Goal: Transaction & Acquisition: Purchase product/service

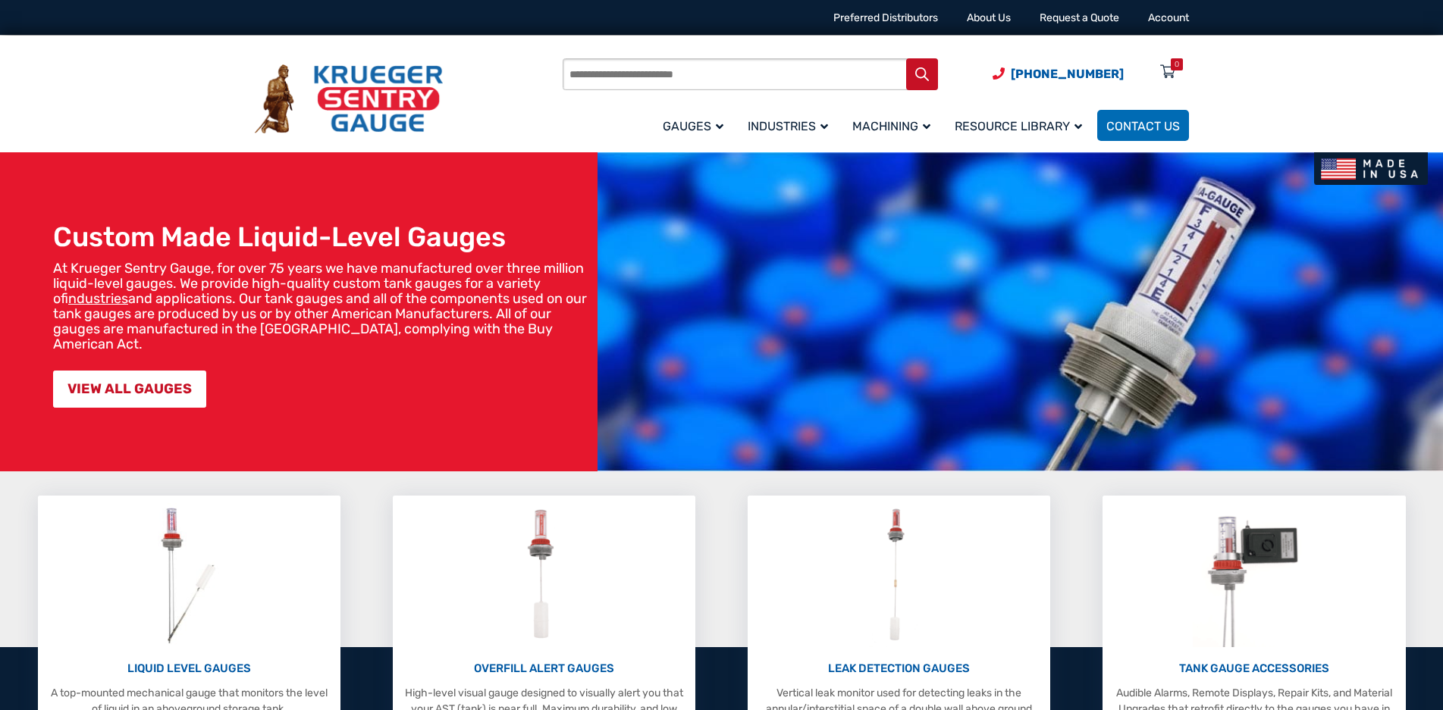
click at [633, 82] on input "Products search" at bounding box center [750, 74] width 375 height 32
type input "*"
click at [906, 58] on button "Search" at bounding box center [922, 74] width 32 height 32
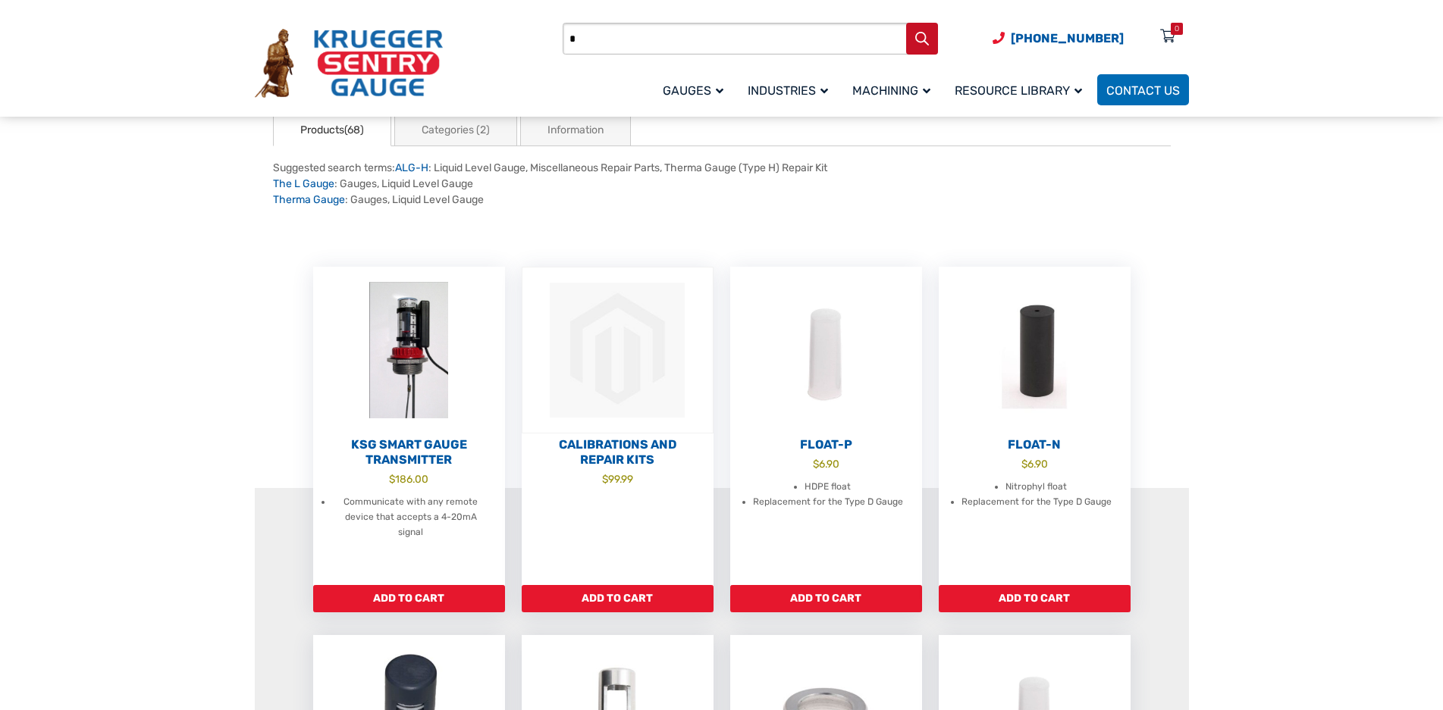
scroll to position [152, 0]
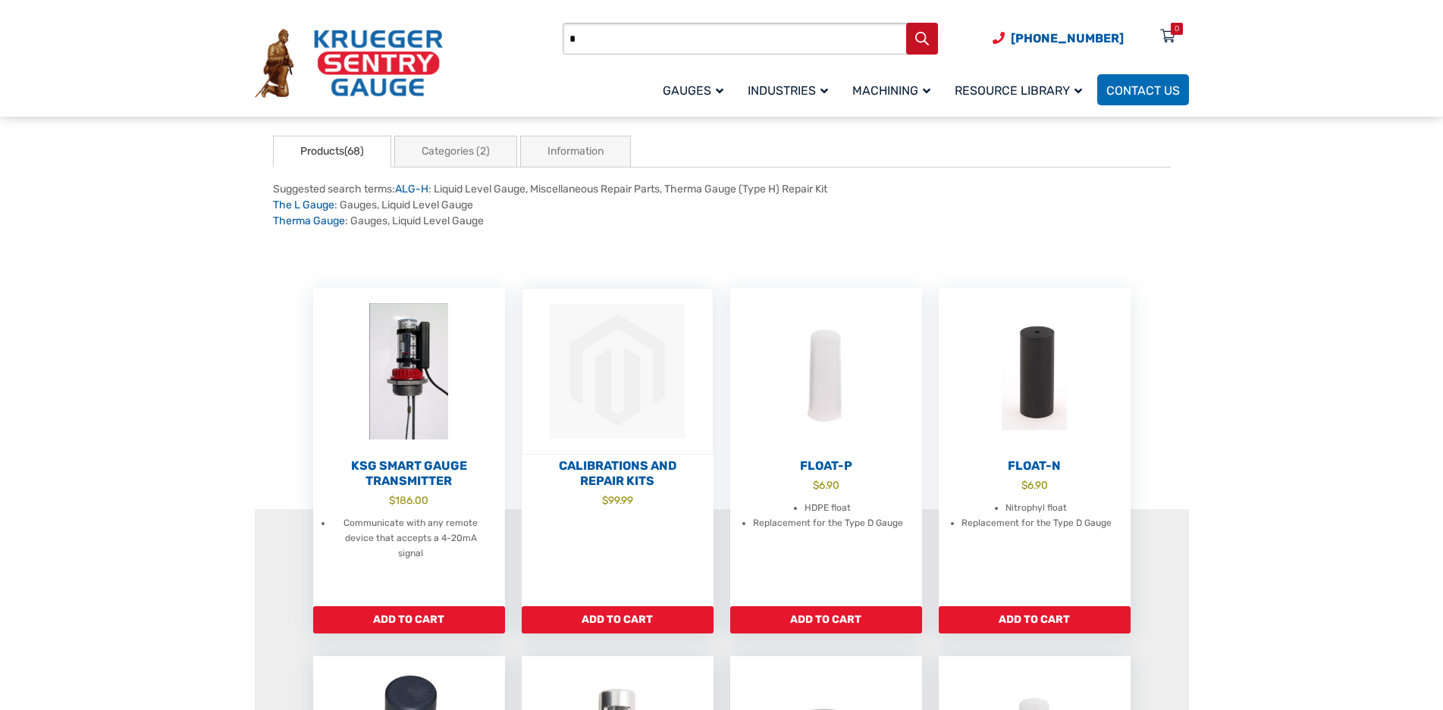
click at [743, 40] on input "*" at bounding box center [750, 39] width 375 height 32
type input "******"
click at [906, 23] on button "Search" at bounding box center [922, 39] width 32 height 32
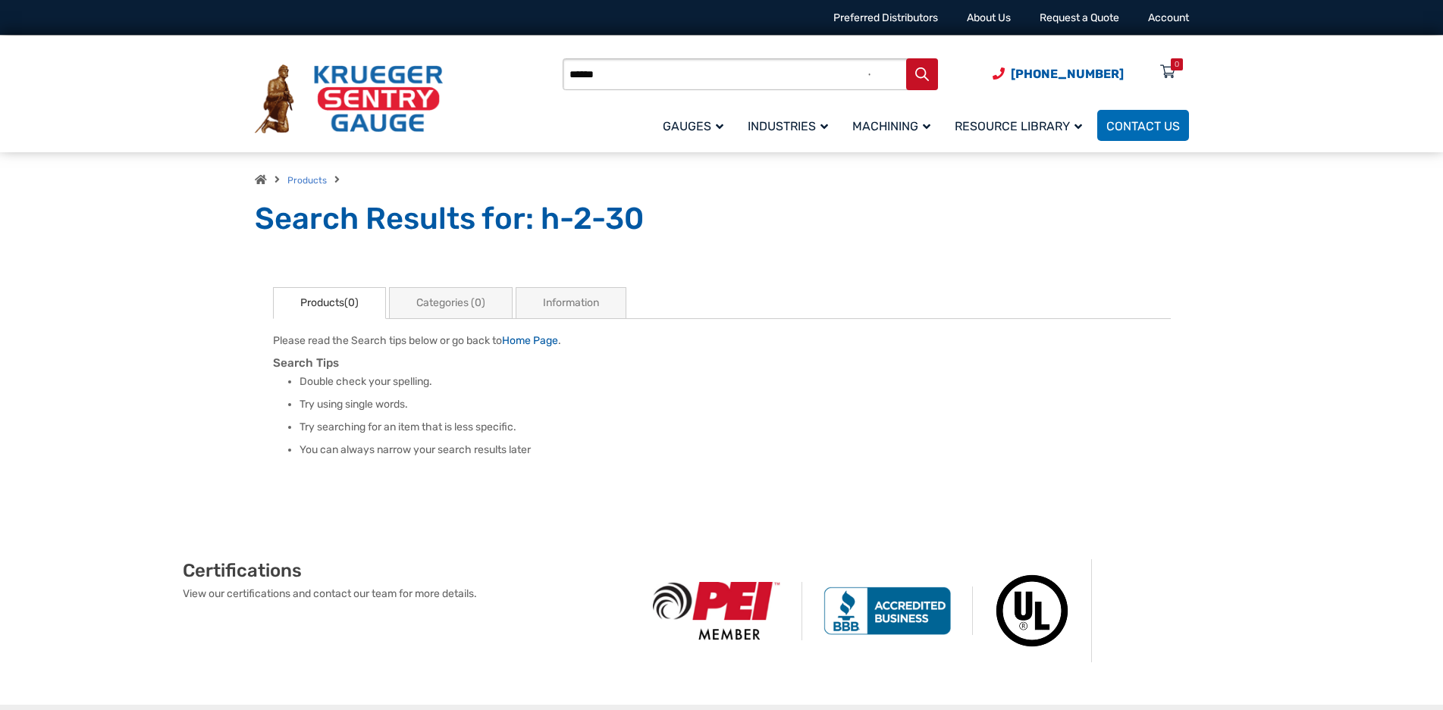
drag, startPoint x: 627, startPoint y: 74, endPoint x: 409, endPoint y: 55, distance: 219.2
click at [416, 57] on div "Products search ****** (920) 434-8860 Menu 0 Menu Account Gauges Liquid Level G…" at bounding box center [722, 95] width 971 height 119
type input "***"
click at [906, 58] on button "Search" at bounding box center [922, 74] width 32 height 32
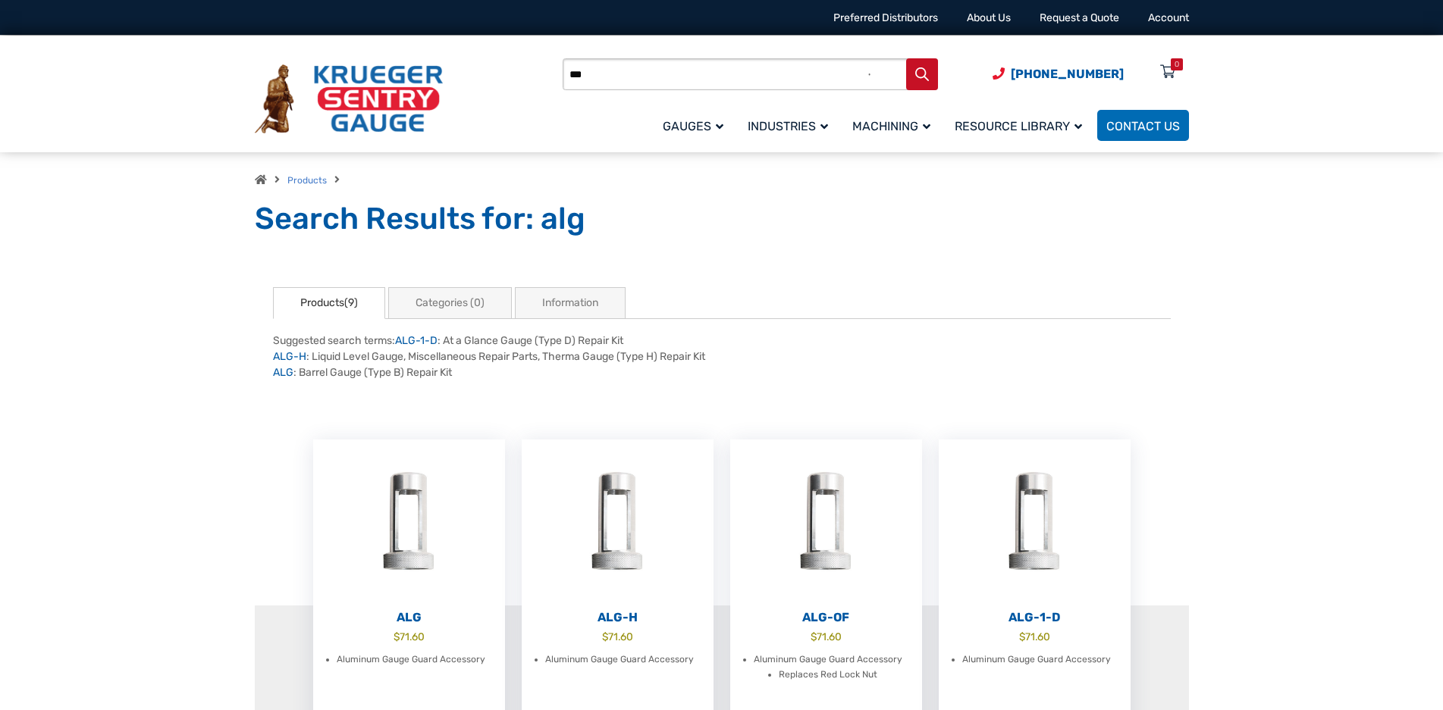
drag, startPoint x: 590, startPoint y: 71, endPoint x: 311, endPoint y: 56, distance: 279.5
click at [315, 55] on div "Products search *** (920) 434-8860 Menu 0 Menu Account Gauges Liquid Level Gaug…" at bounding box center [722, 95] width 971 height 119
type input "*********"
click at [906, 58] on button "Search" at bounding box center [922, 74] width 32 height 32
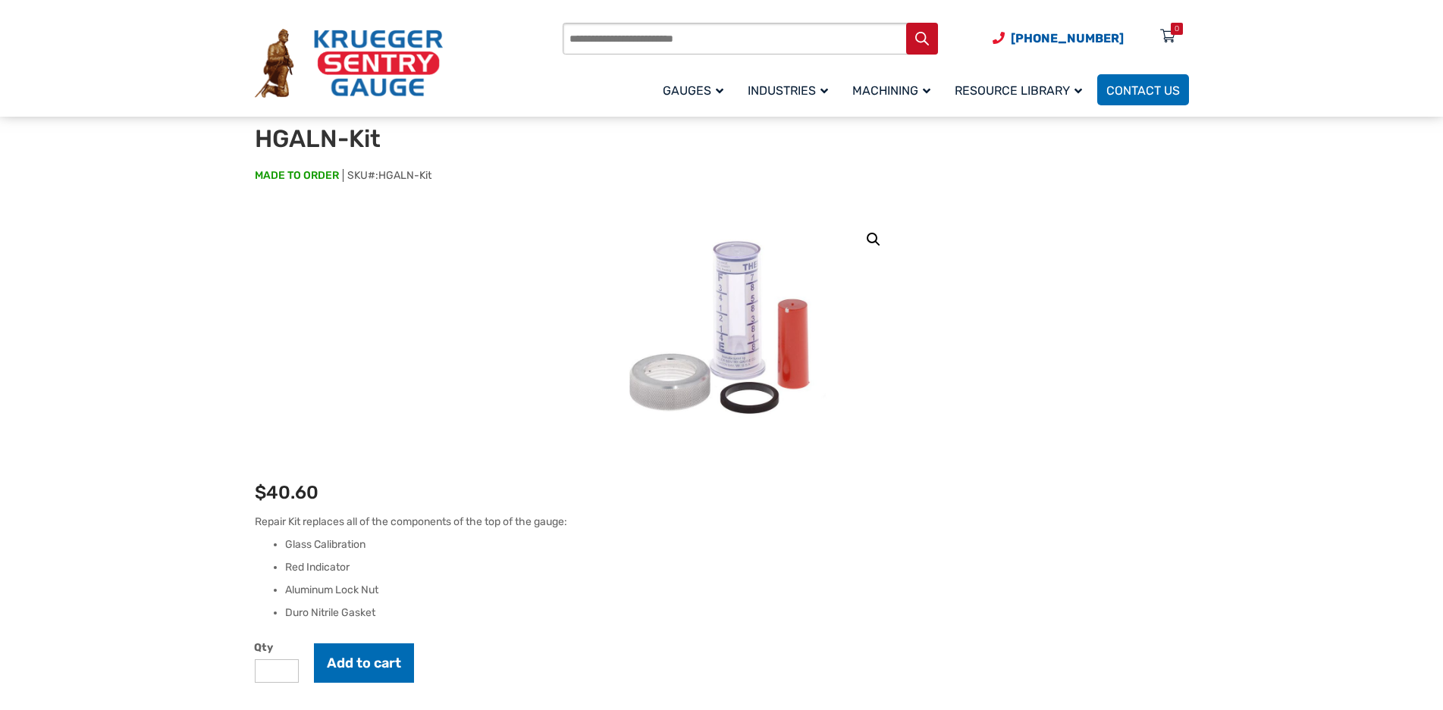
click at [651, 43] on input "Products search" at bounding box center [750, 39] width 375 height 32
type input "*"
click at [906, 23] on button "Search" at bounding box center [922, 39] width 32 height 32
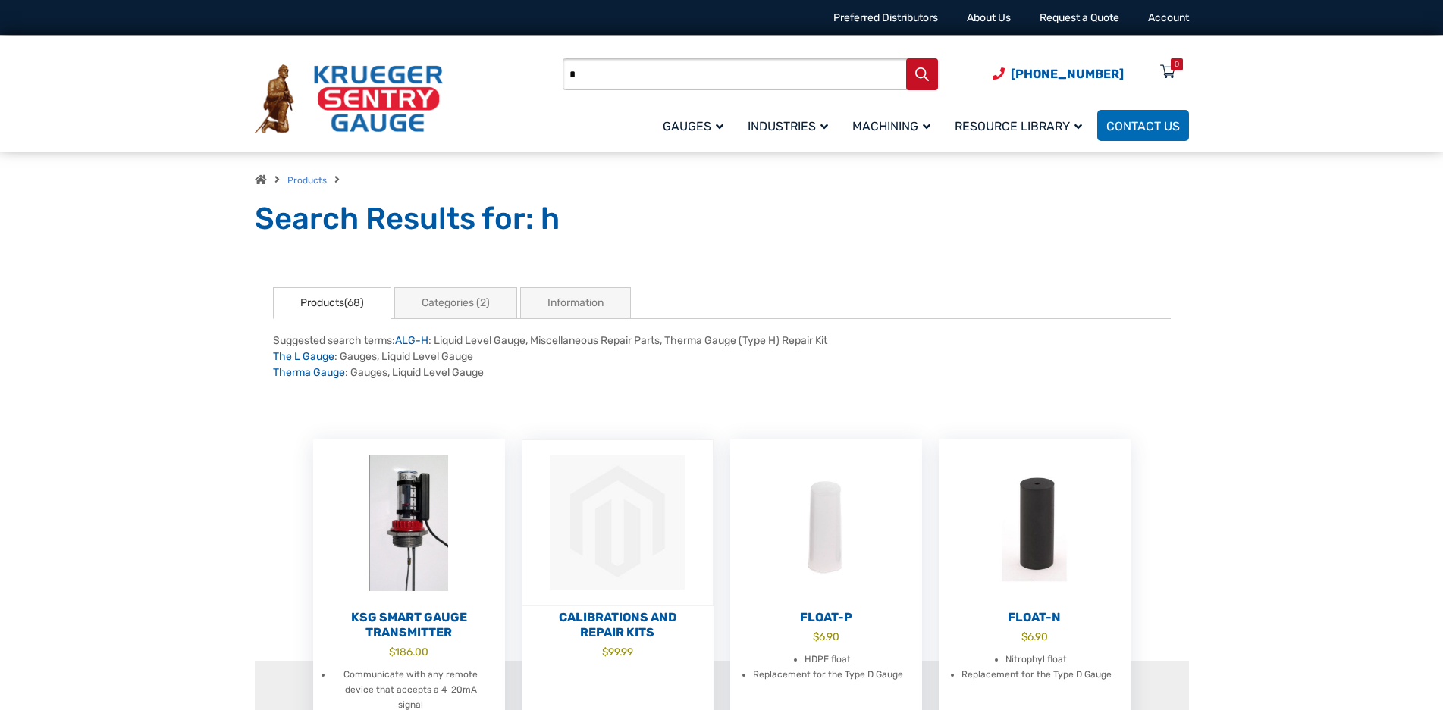
click at [695, 81] on input "*" at bounding box center [750, 74] width 375 height 32
type input "***"
click at [906, 58] on button "Search" at bounding box center [922, 74] width 32 height 32
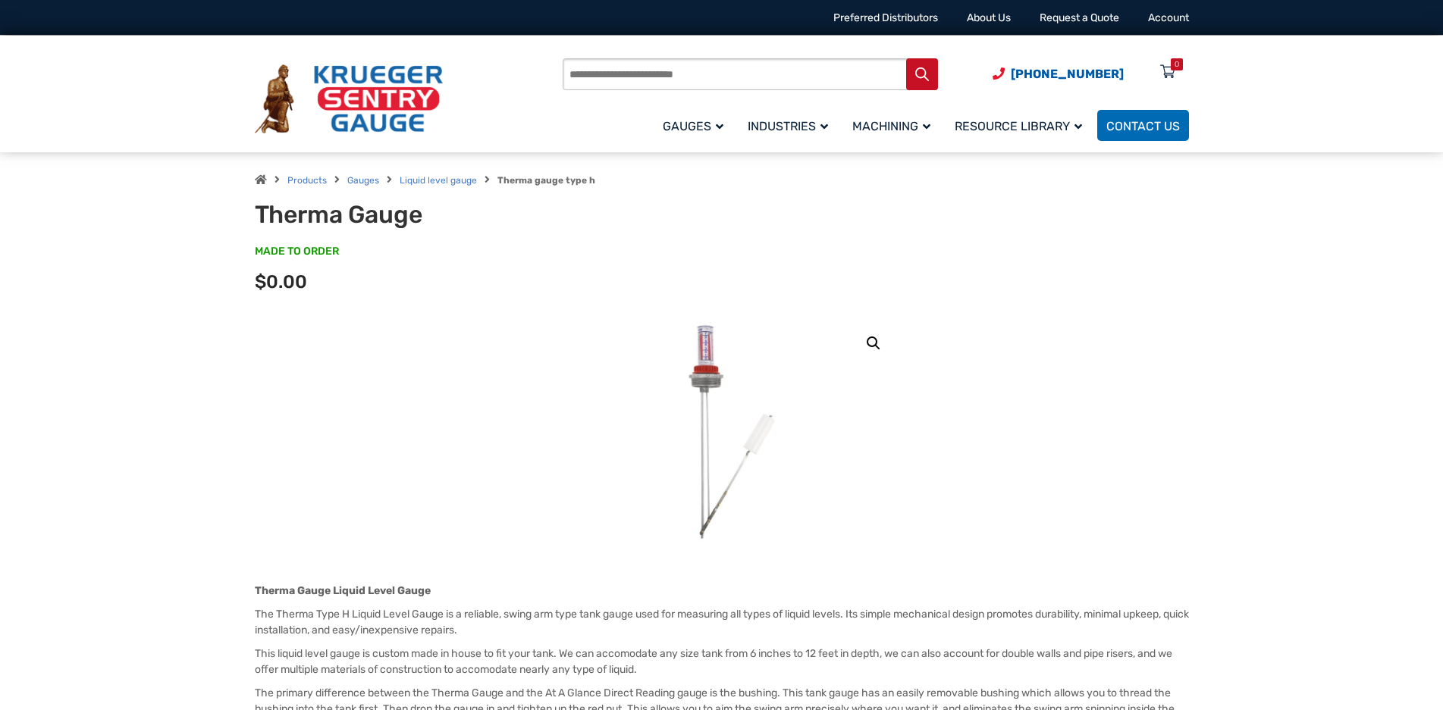
click at [265, 259] on span "MADE TO ORDER" at bounding box center [297, 251] width 84 height 15
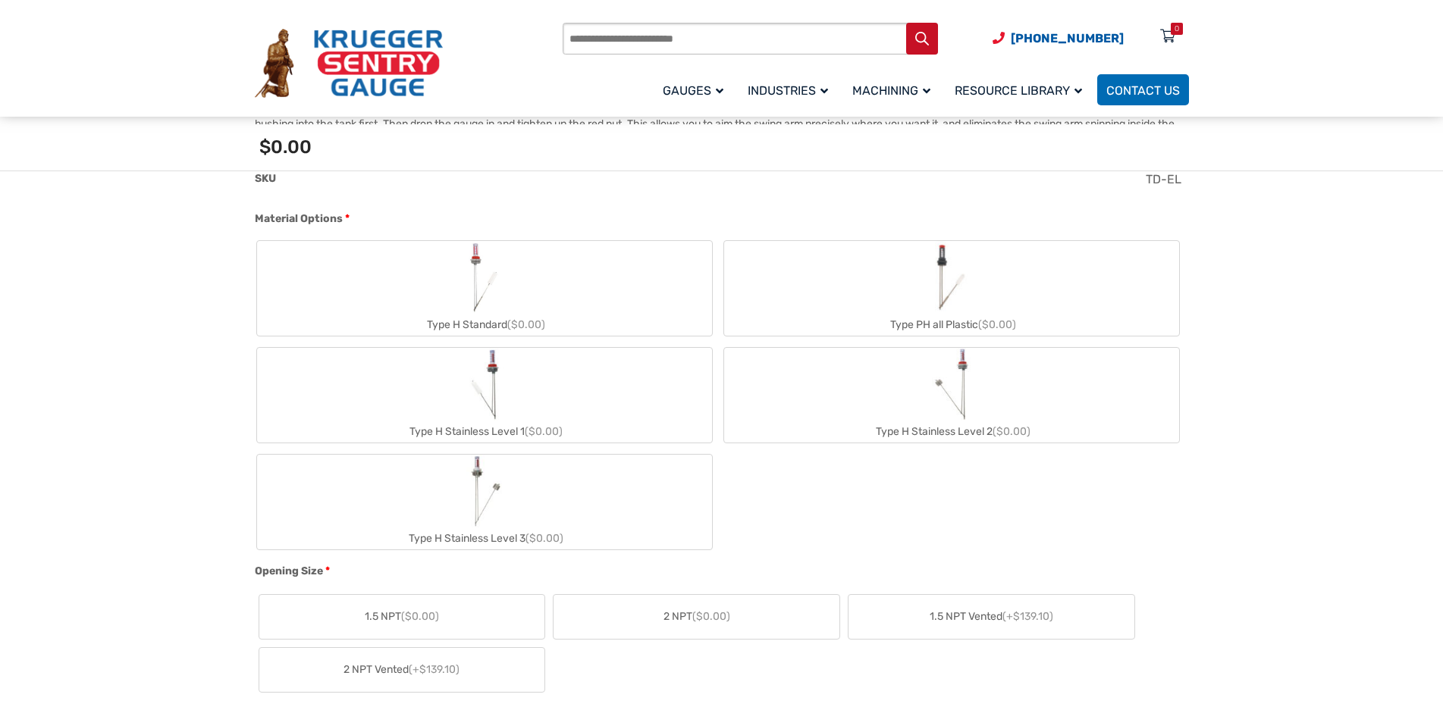
scroll to position [607, 0]
click at [481, 312] on img "Type H Standard" at bounding box center [484, 276] width 41 height 73
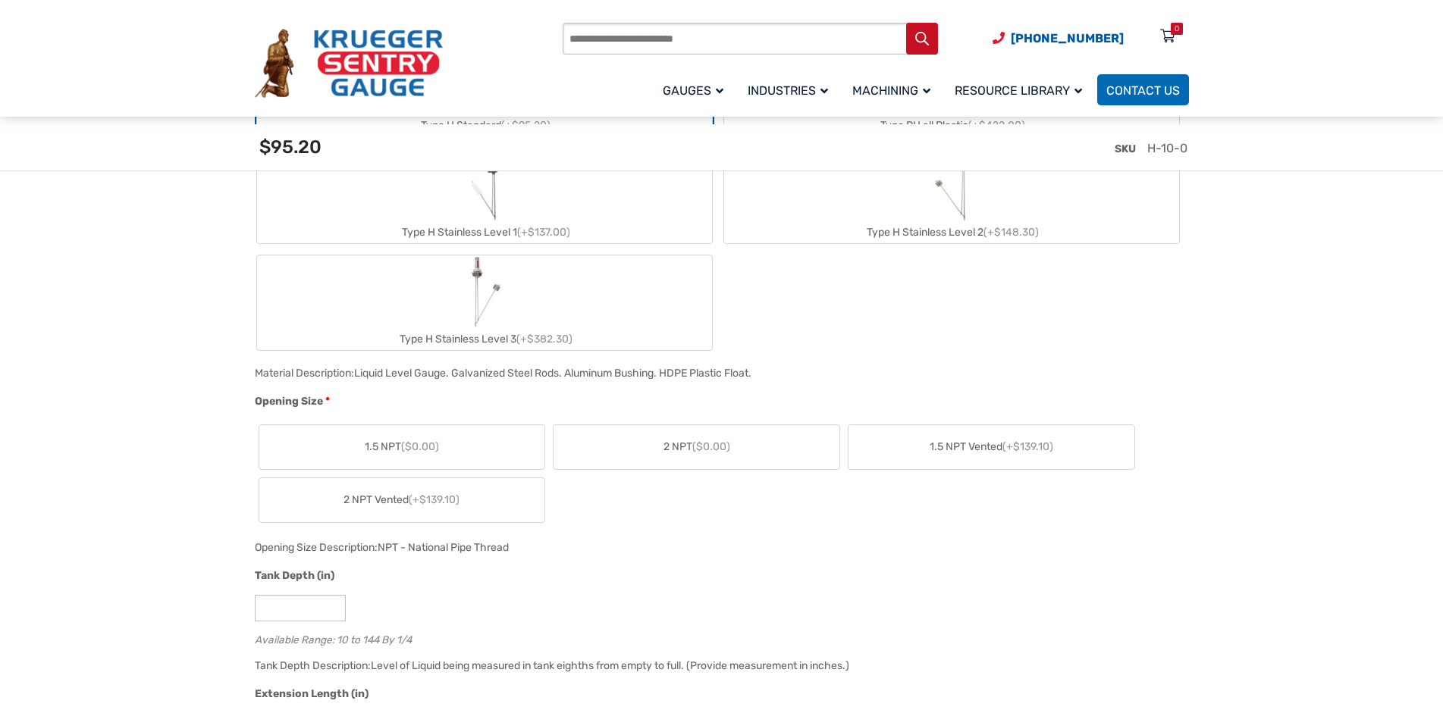
scroll to position [834, 0]
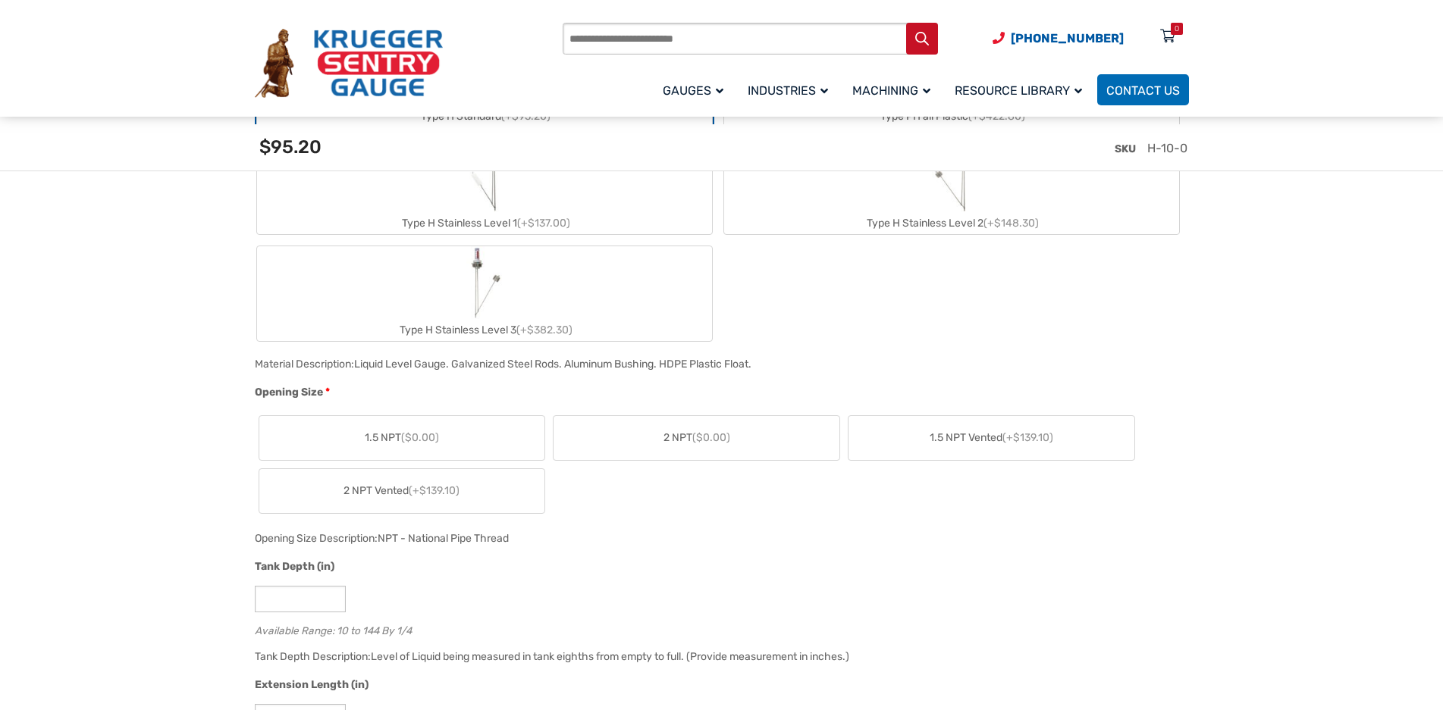
click at [413, 444] on span "($0.00)" at bounding box center [420, 437] width 38 height 13
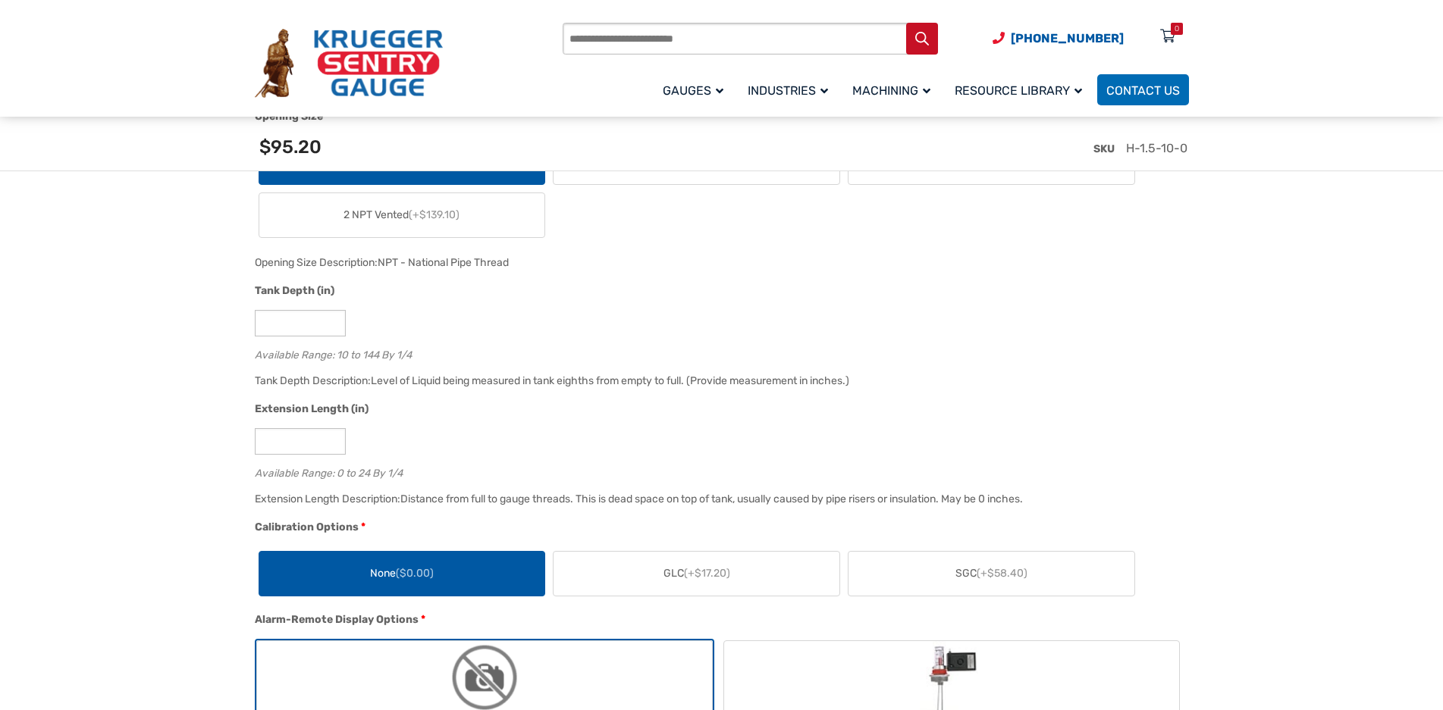
scroll to position [1137, 0]
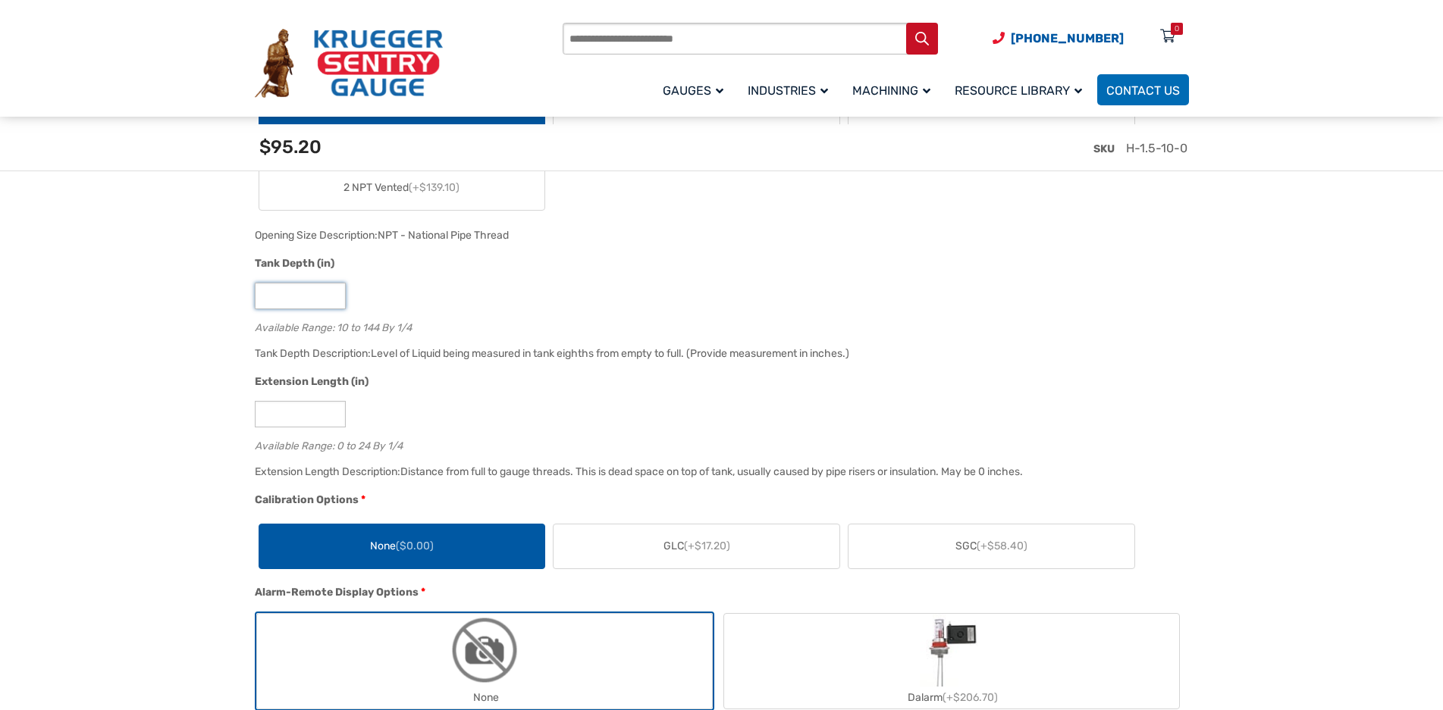
click at [310, 309] on input "**" at bounding box center [300, 296] width 91 height 27
drag, startPoint x: 259, startPoint y: 350, endPoint x: 174, endPoint y: 350, distance: 84.2
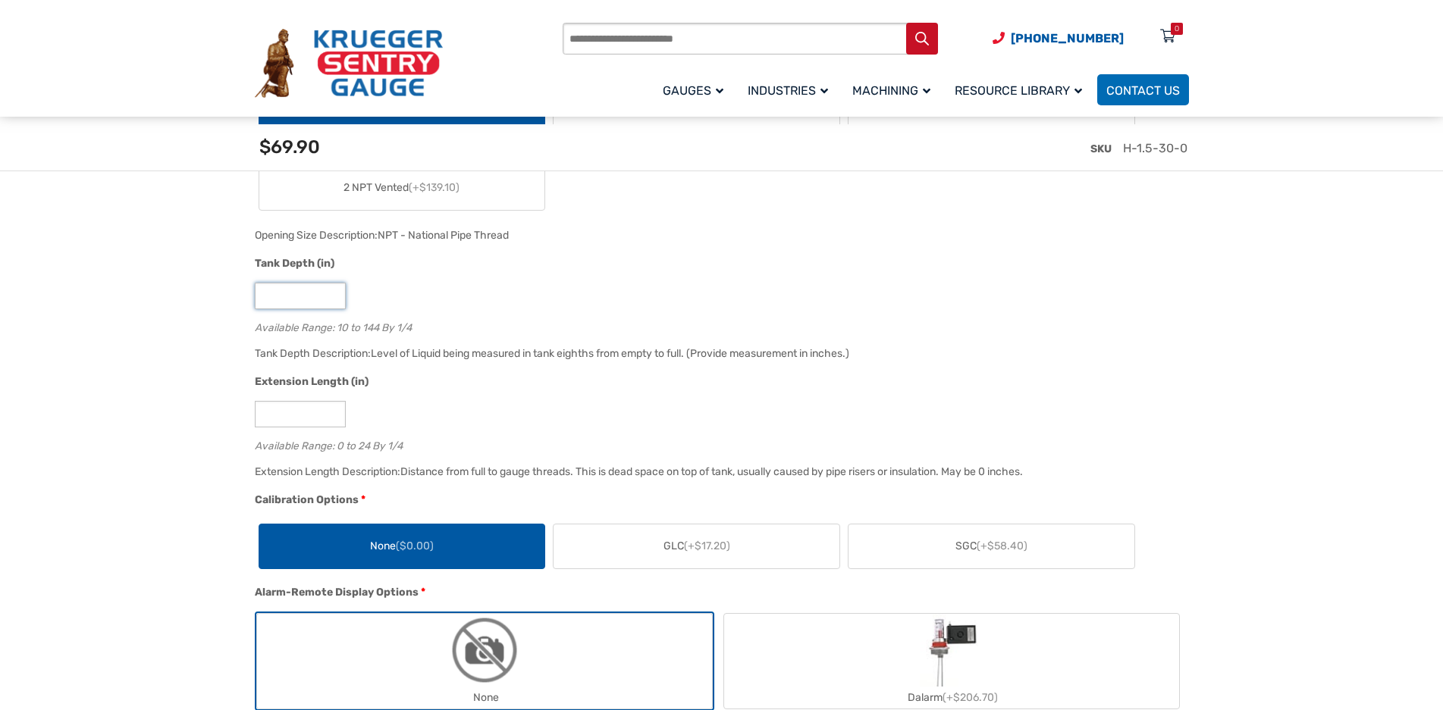
type input "**"
click at [621, 394] on div "Extension Length (in)" at bounding box center [718, 384] width 927 height 20
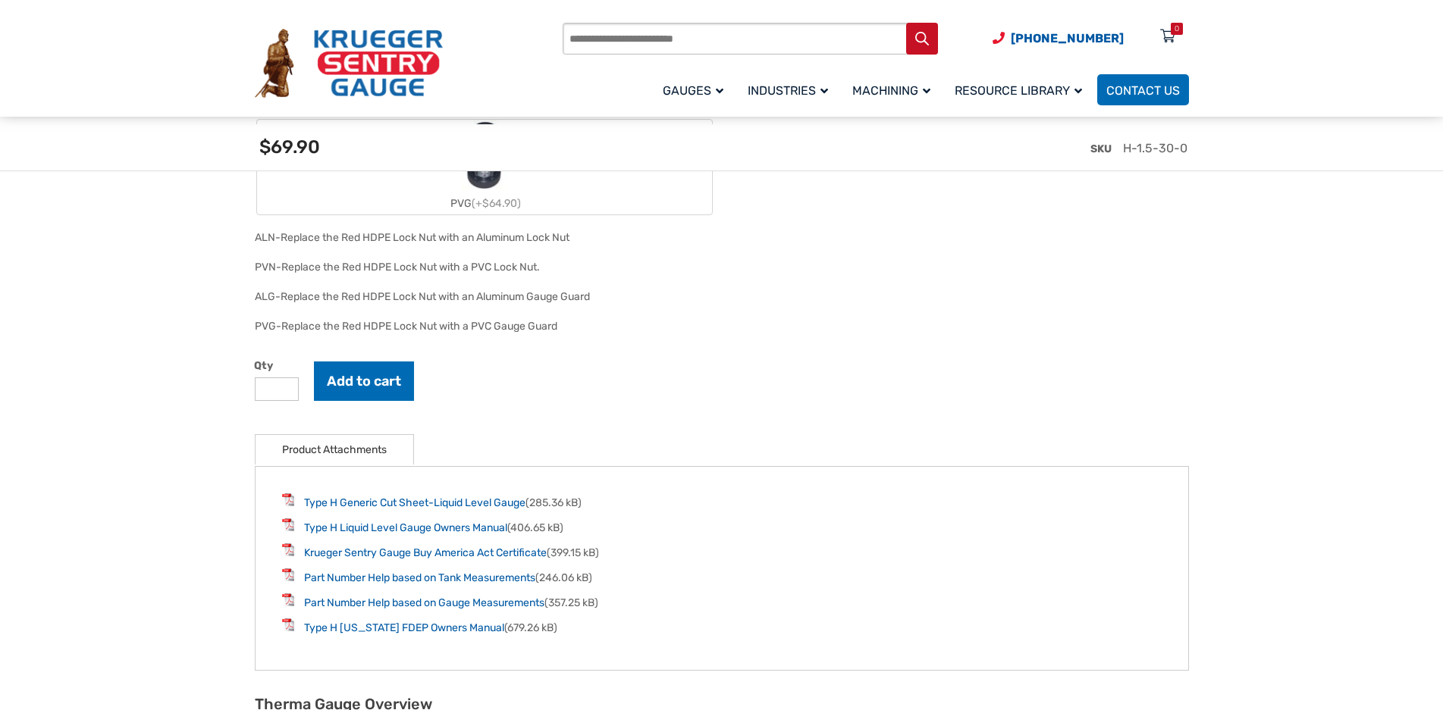
scroll to position [2199, 0]
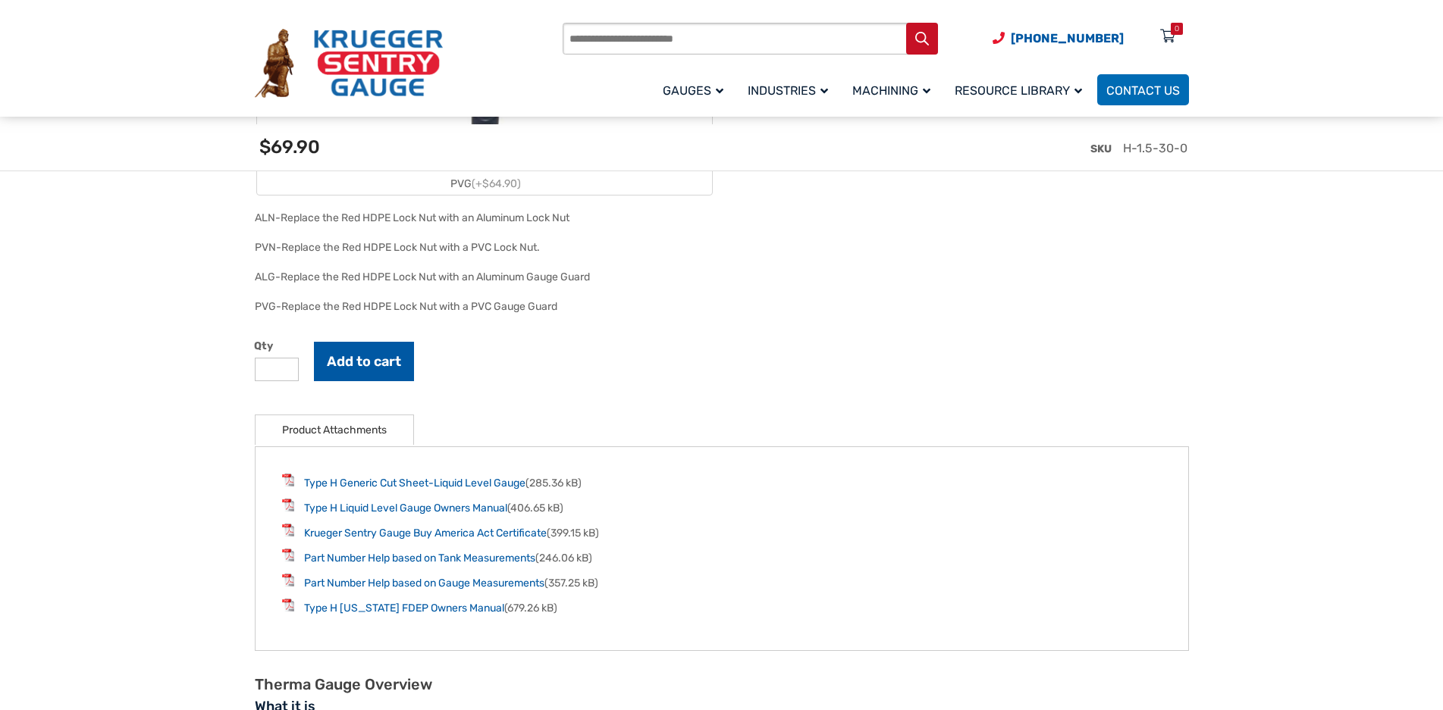
click at [352, 381] on button "Add to cart" at bounding box center [364, 361] width 100 height 39
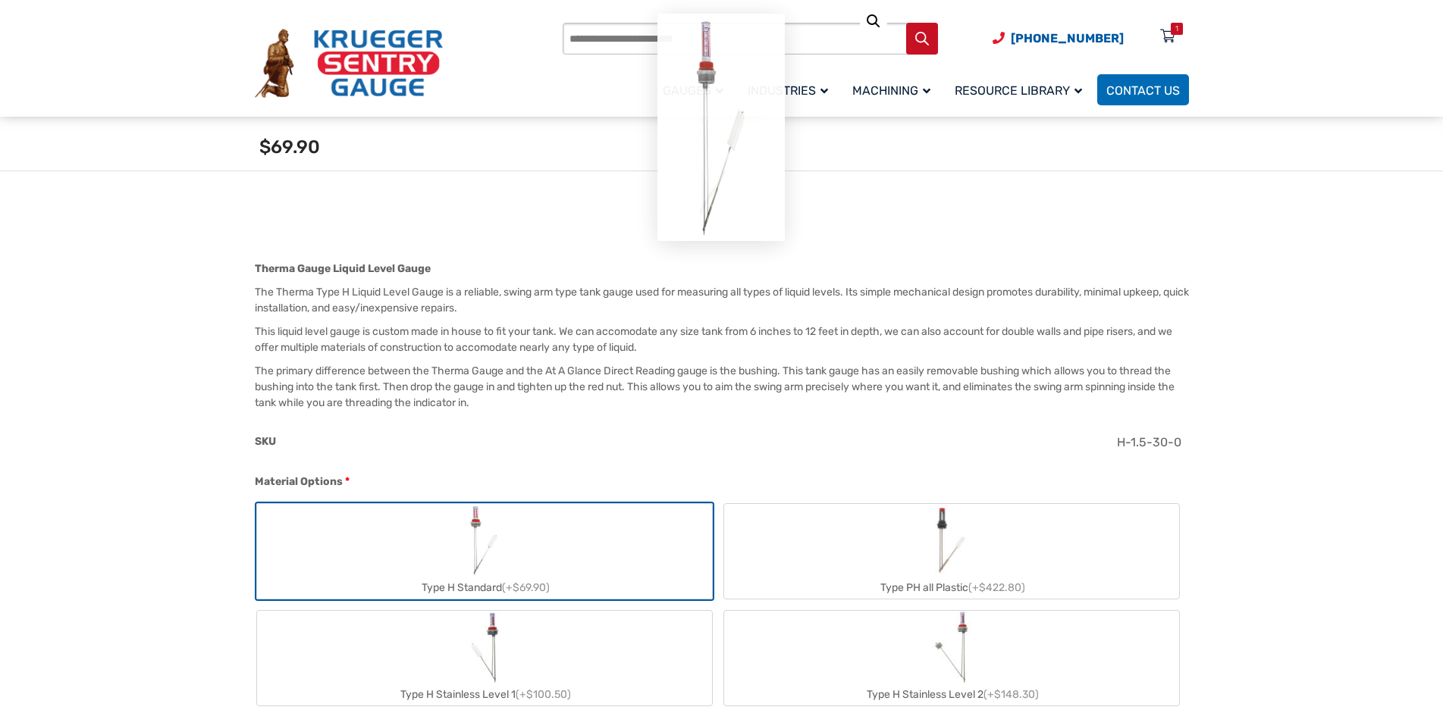
scroll to position [0, 0]
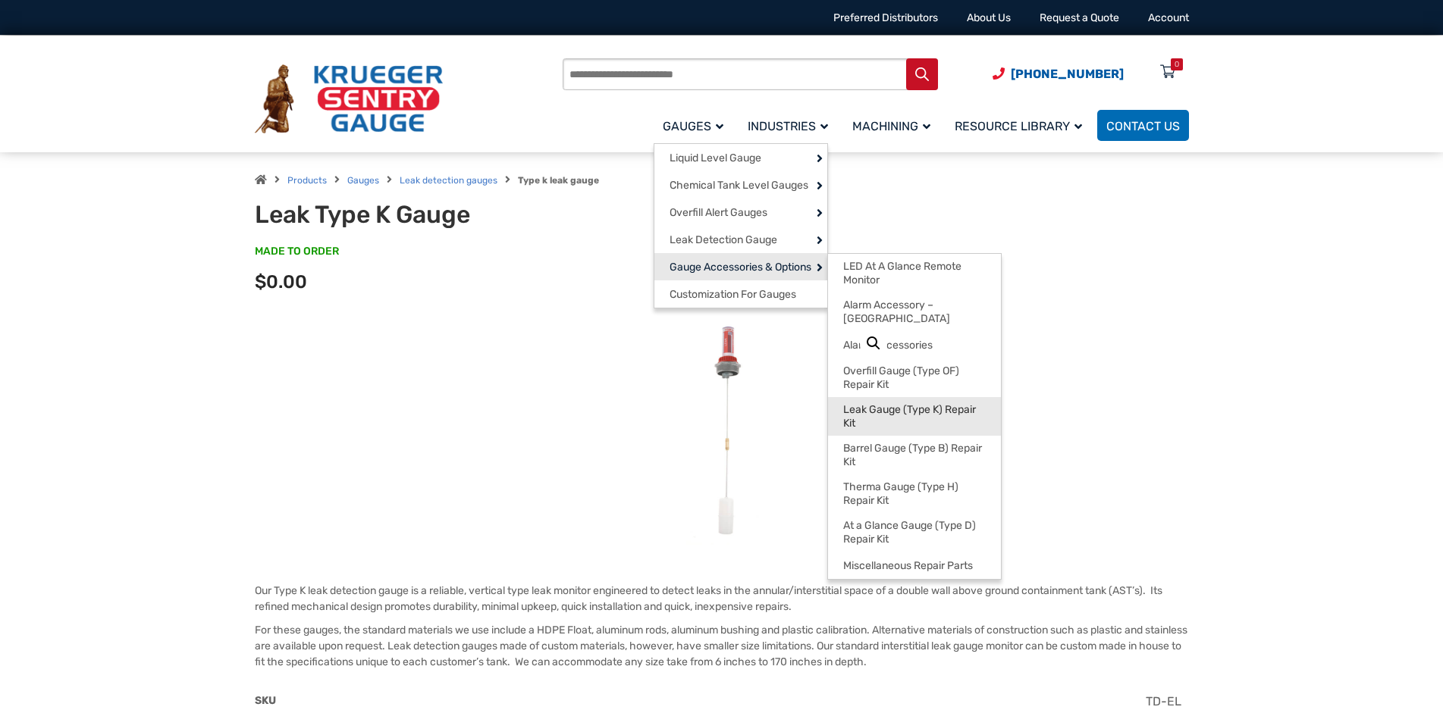
click at [924, 430] on span "Leak Gauge (Type K) Repair Kit" at bounding box center [914, 416] width 143 height 27
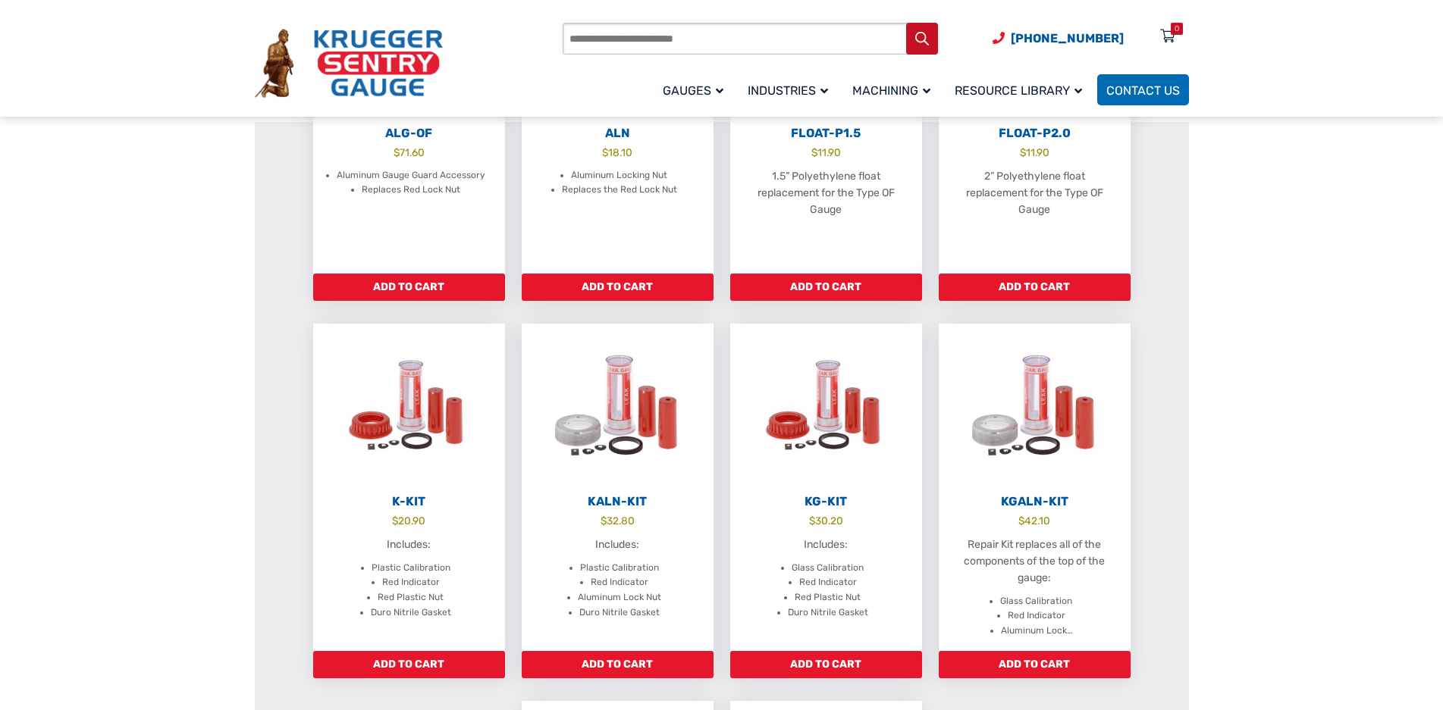
scroll to position [455, 0]
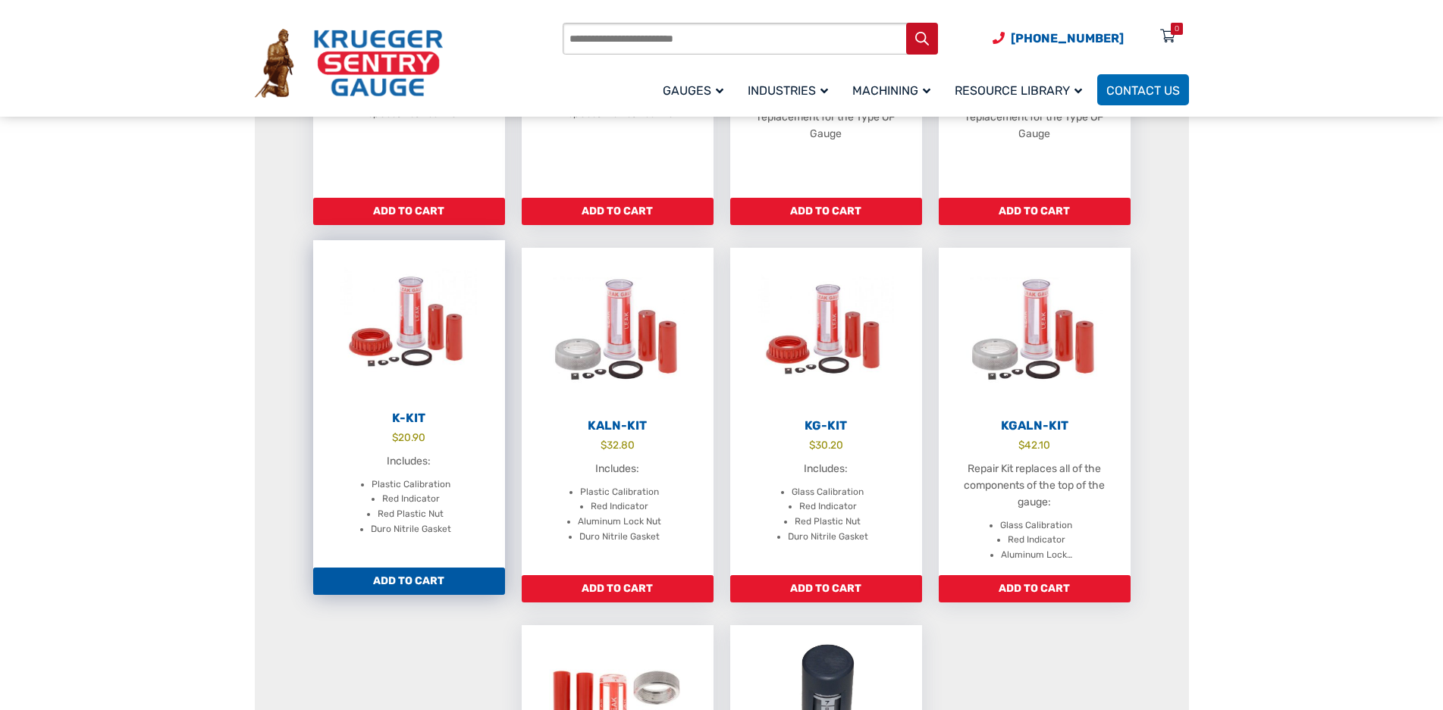
click at [431, 363] on img at bounding box center [409, 323] width 192 height 167
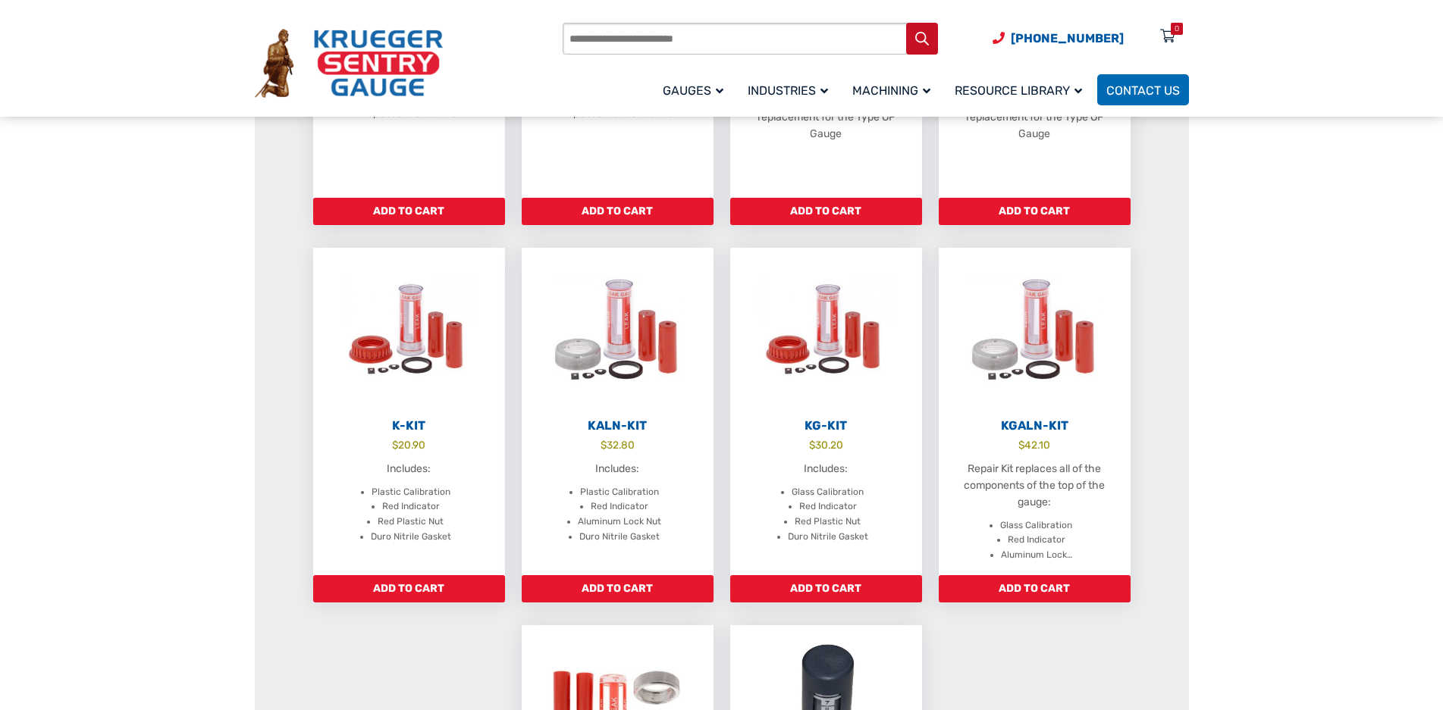
scroll to position [455, 0]
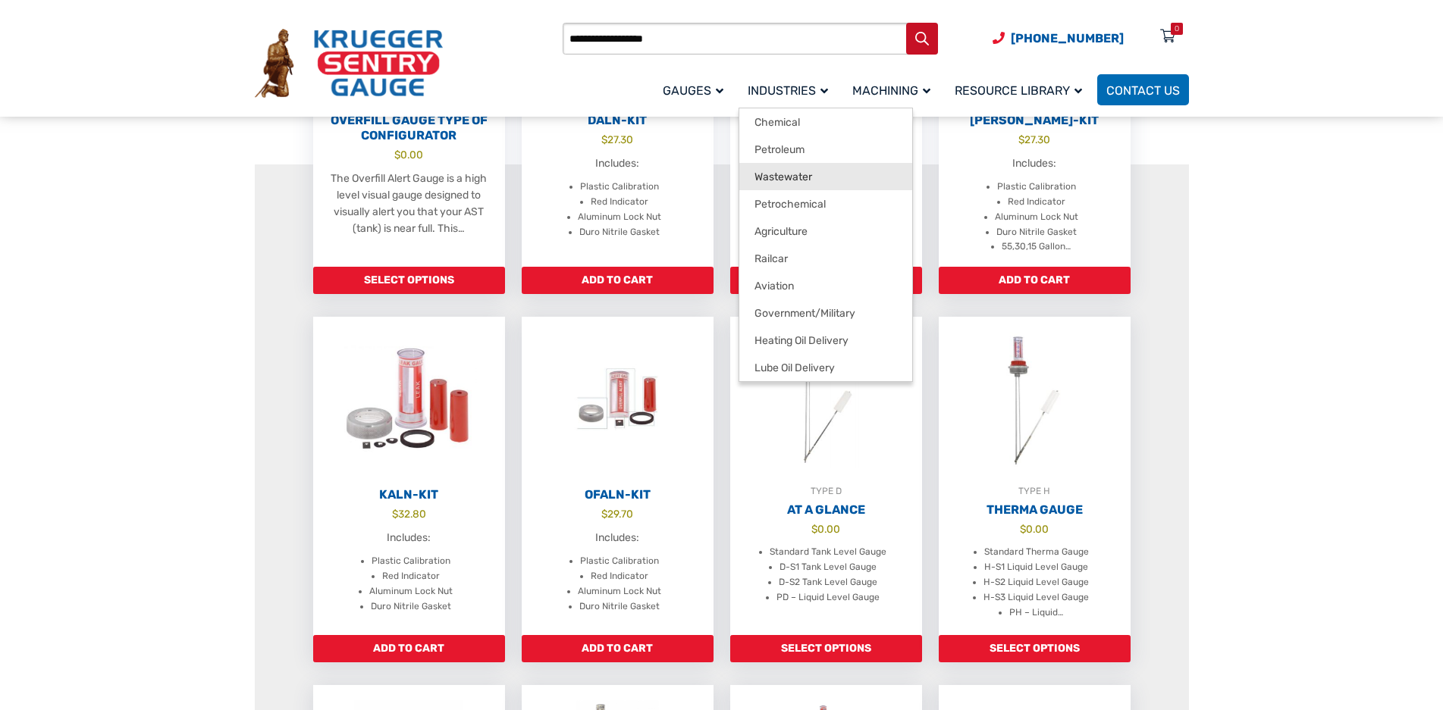
scroll to position [531, 0]
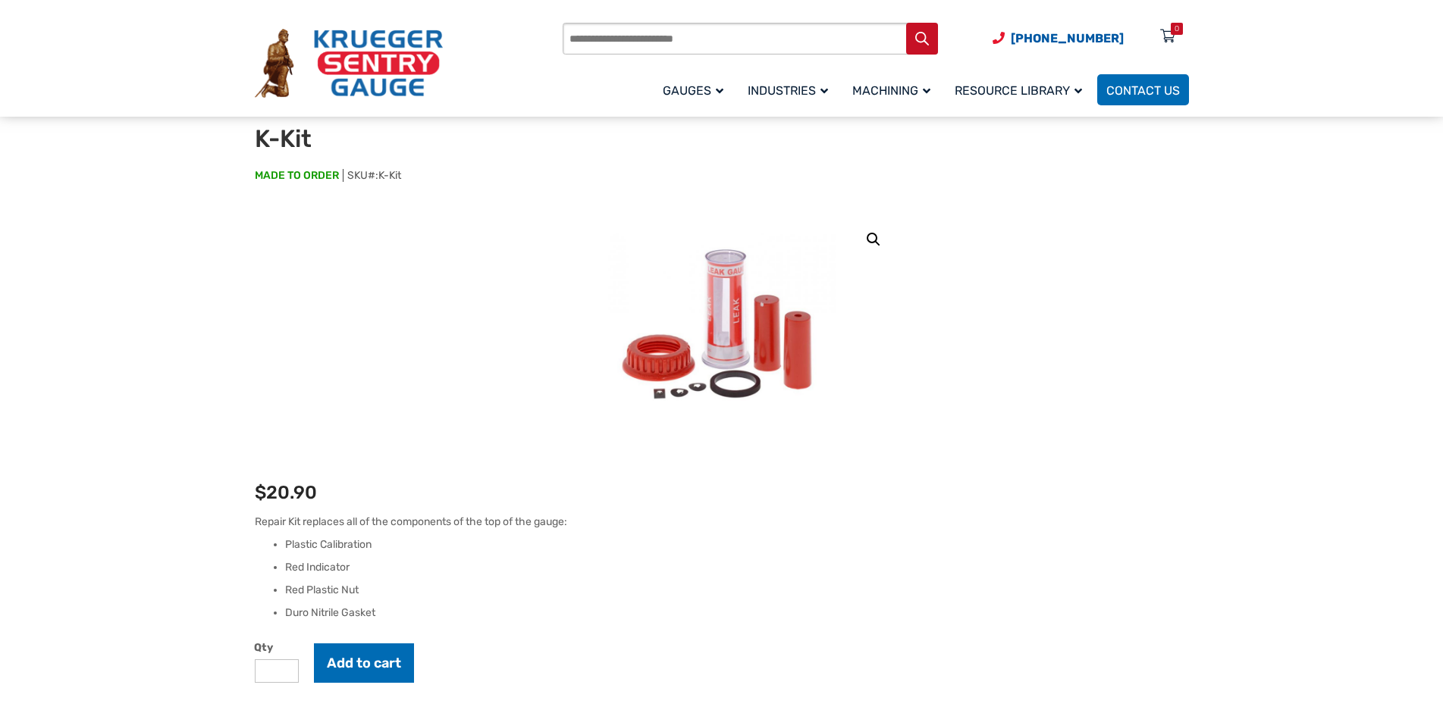
scroll to position [76, 0]
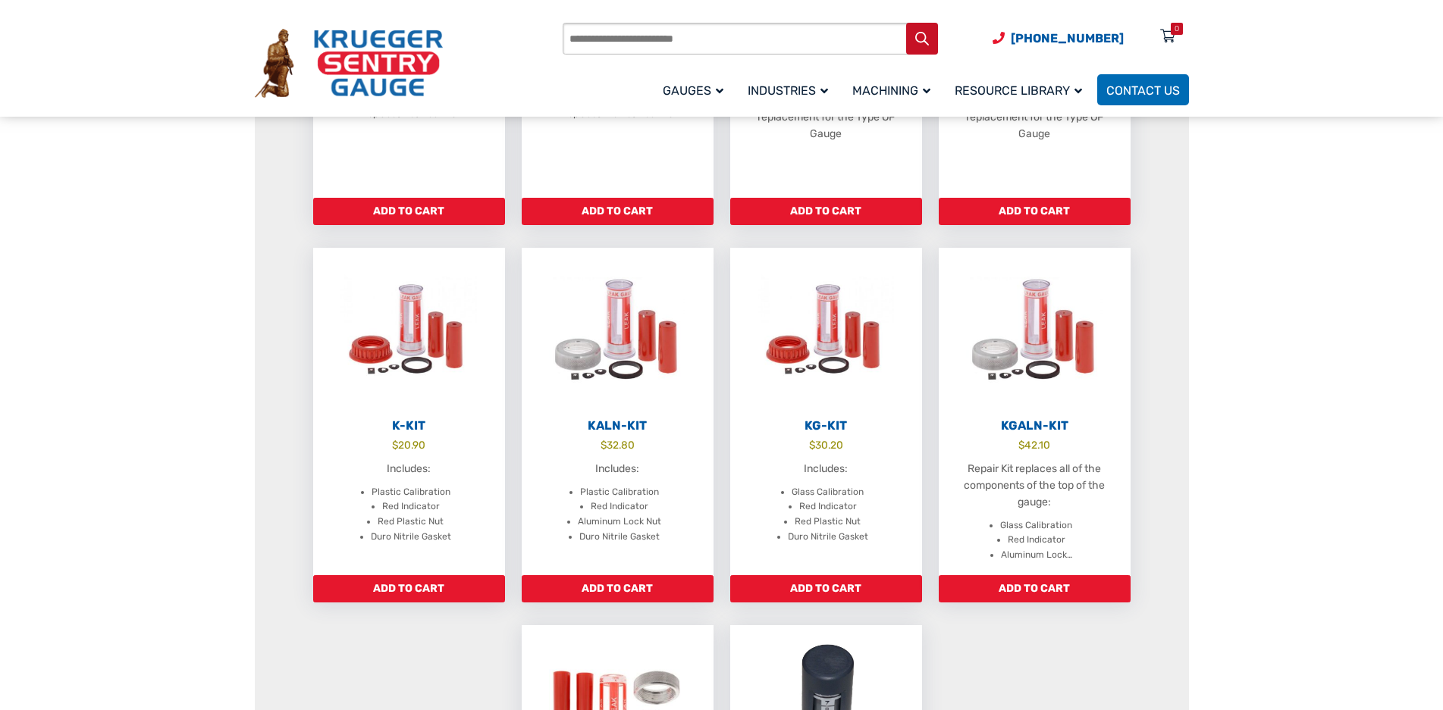
scroll to position [455, 0]
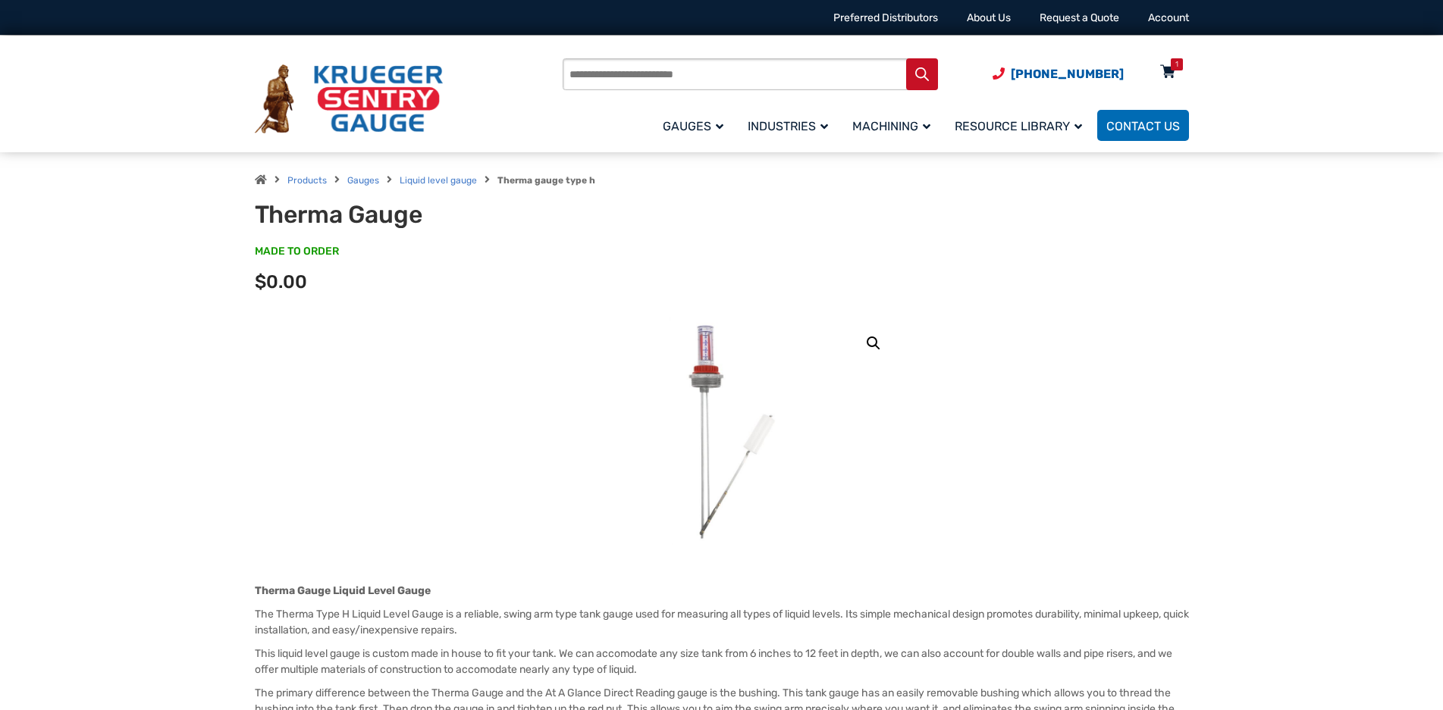
click at [1175, 74] on icon at bounding box center [1167, 73] width 15 height 24
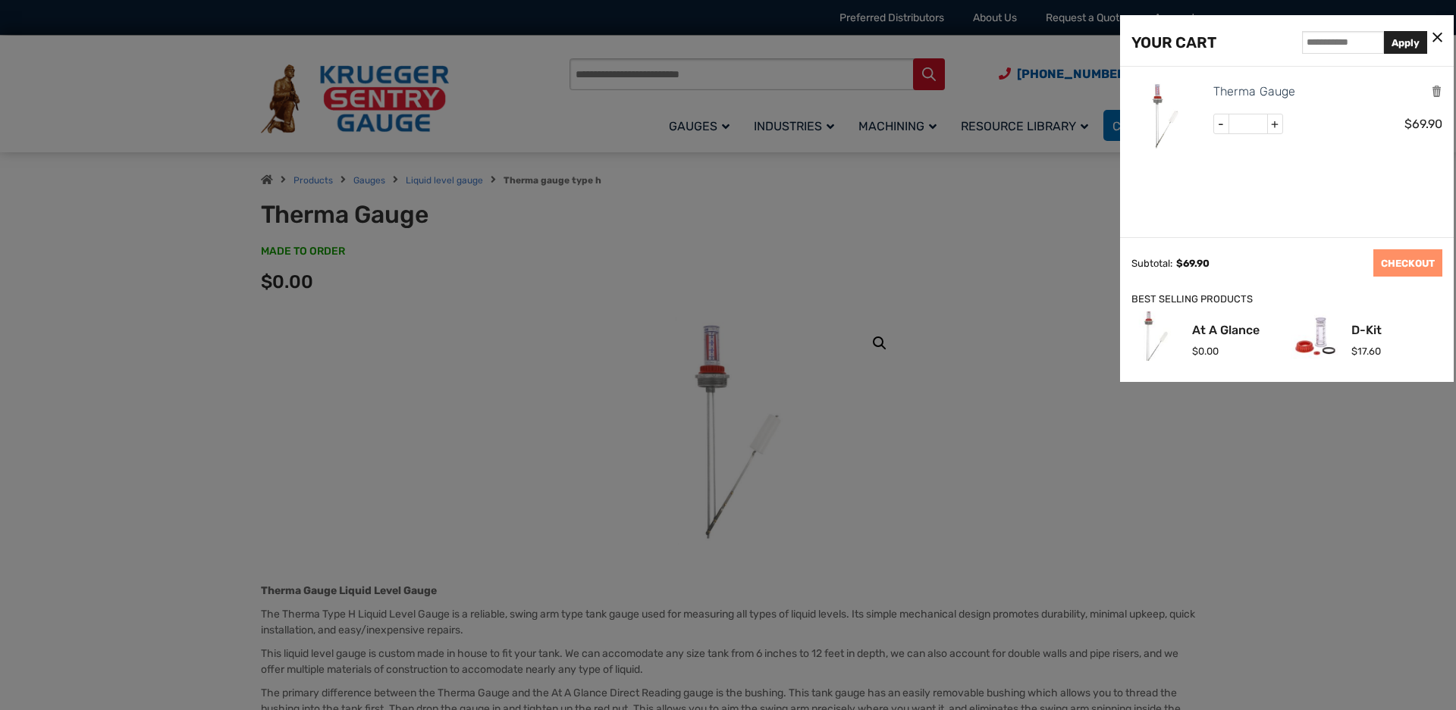
click at [1237, 76] on ul "Therma Gauge - * + $ 69.90" at bounding box center [1286, 119] width 311 height 104
click at [1288, 199] on div "Therma Gauge - * + $ 69.90" at bounding box center [1287, 152] width 334 height 171
click at [1440, 38] on icon at bounding box center [1437, 38] width 10 height 16
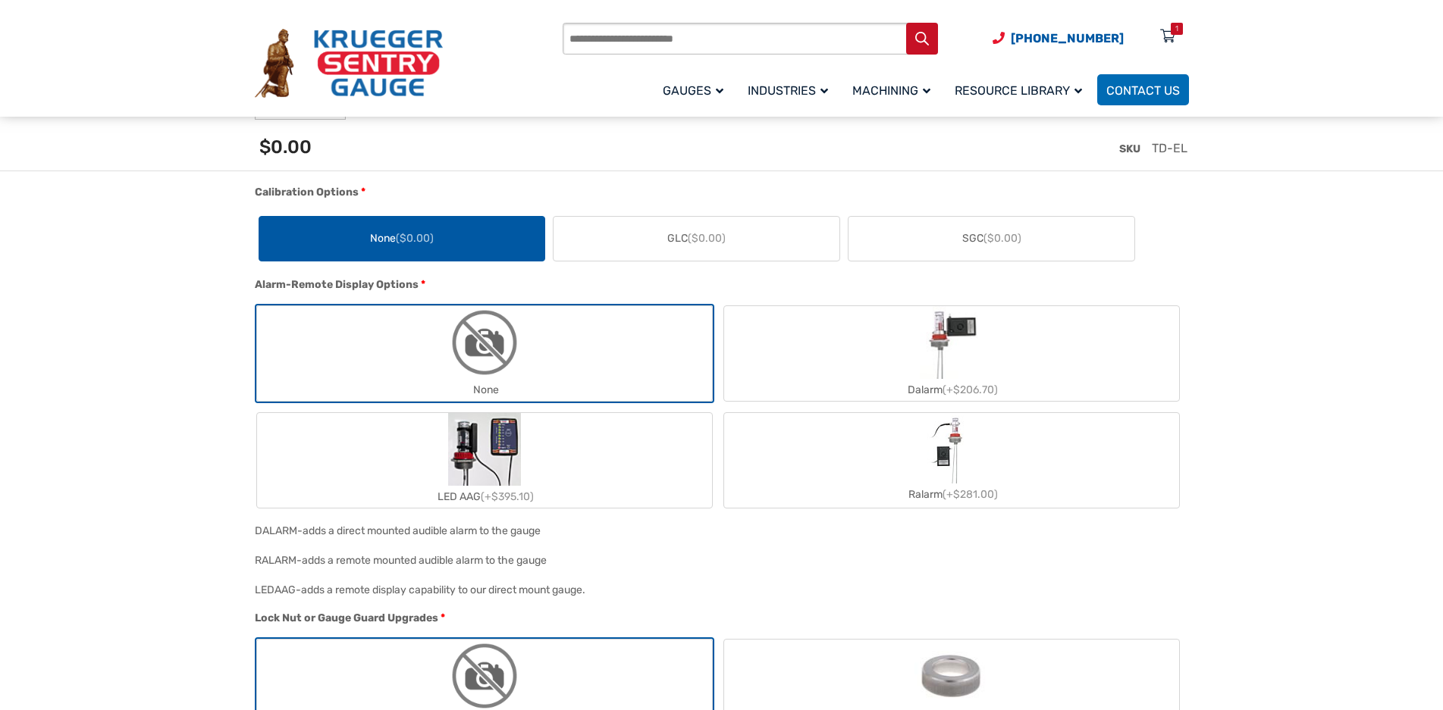
scroll to position [1441, 0]
